Goal: Navigation & Orientation: Find specific page/section

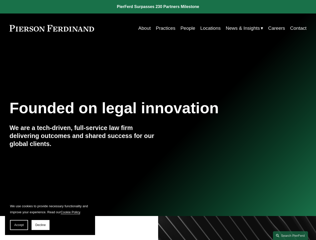
click at [19, 225] on span "Accept" at bounding box center [19, 225] width 10 height 4
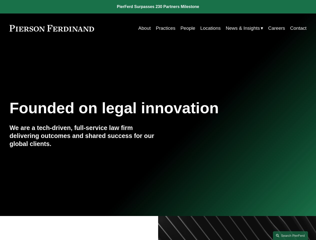
click at [290, 236] on link "Search this site" at bounding box center [290, 235] width 35 height 9
